Goal: Transaction & Acquisition: Purchase product/service

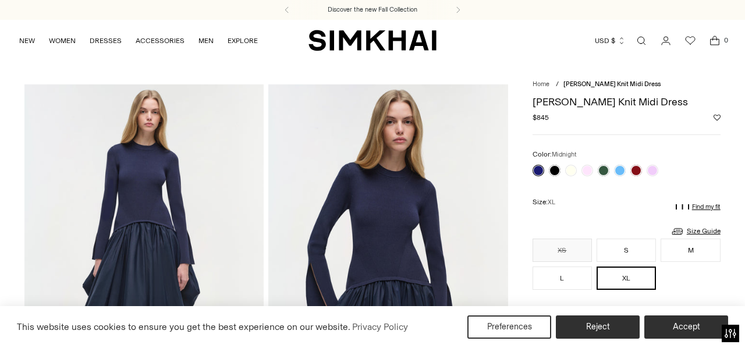
click at [641, 40] on link "Open search modal" at bounding box center [641, 40] width 23 height 23
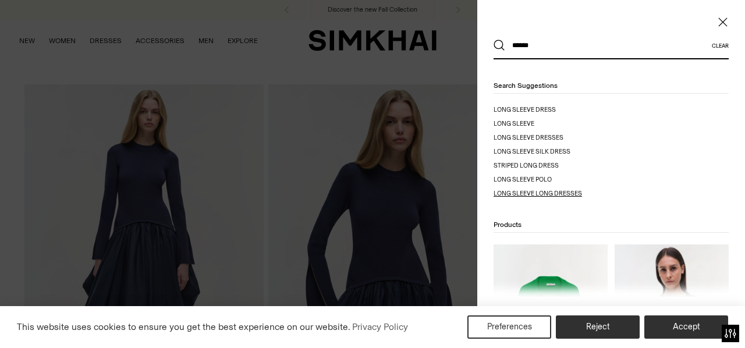
type input "******"
click at [581, 192] on span "leeve long dresses" at bounding box center [549, 194] width 66 height 8
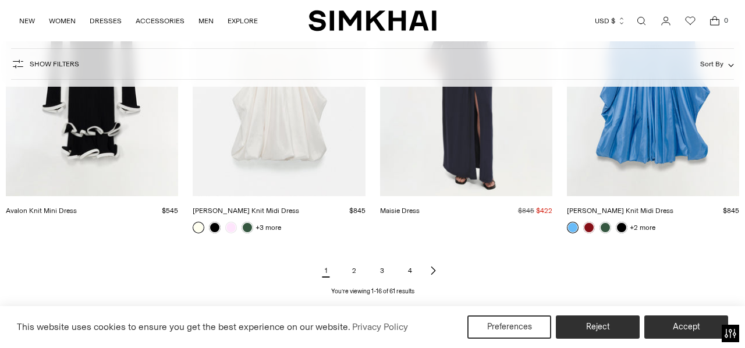
scroll to position [1272, 0]
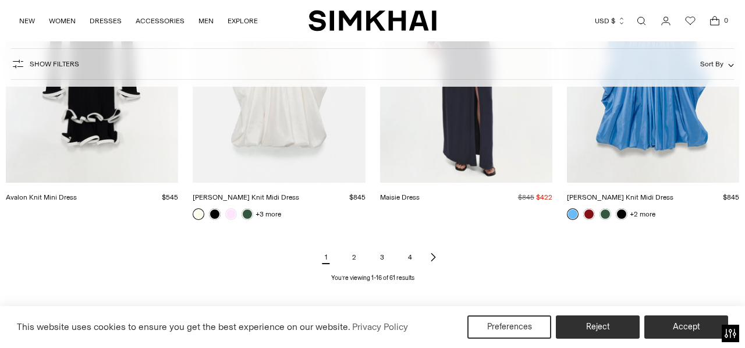
click at [356, 246] on link "2" at bounding box center [353, 257] width 23 height 23
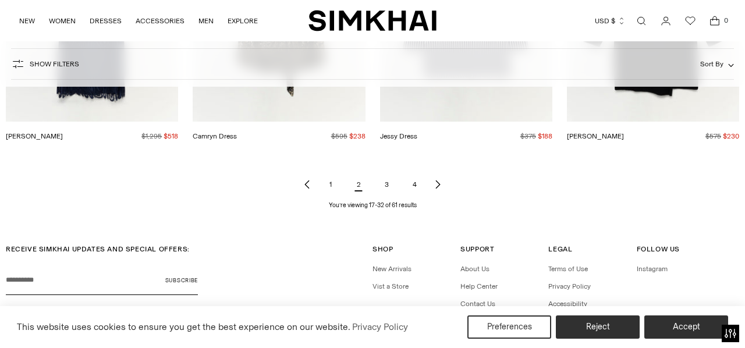
scroll to position [1340, 0]
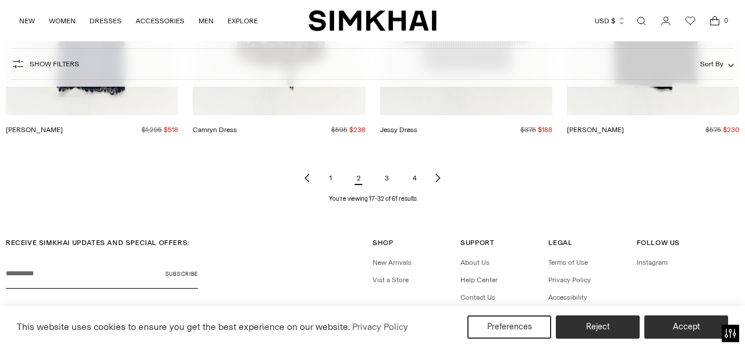
click at [390, 166] on link "3" at bounding box center [386, 177] width 23 height 23
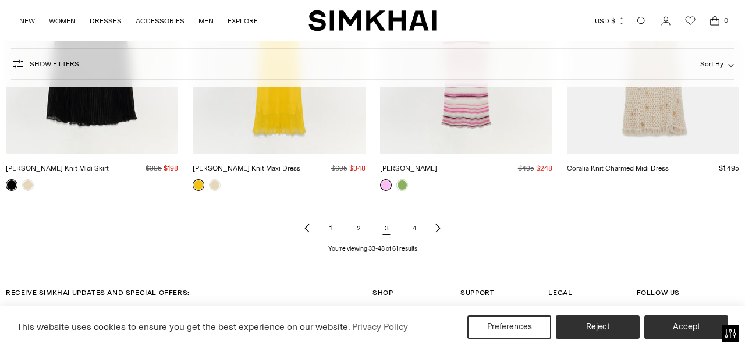
scroll to position [1313, 0]
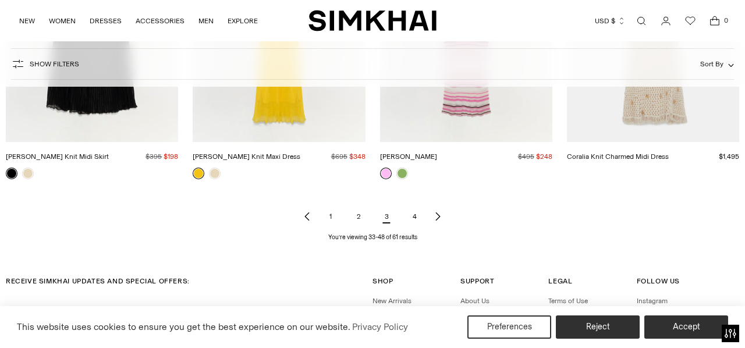
click at [415, 210] on link "4" at bounding box center [414, 216] width 23 height 23
